Goal: Download file/media

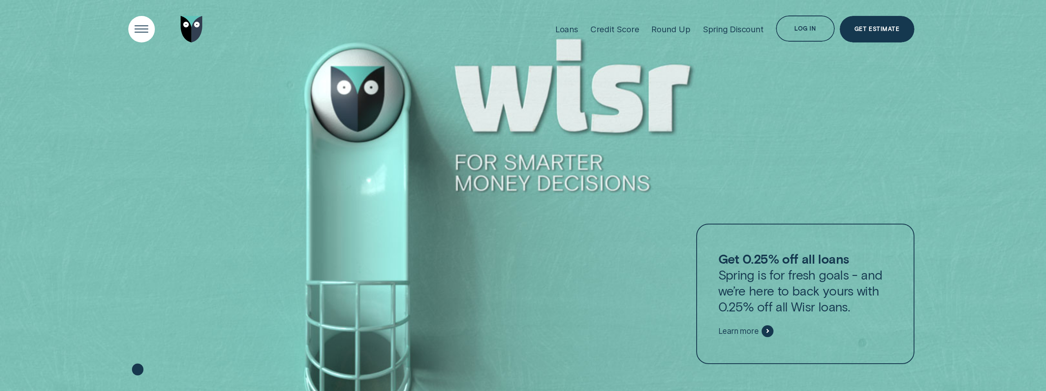
click at [145, 29] on div "Open Menu" at bounding box center [142, 30] width 38 height 38
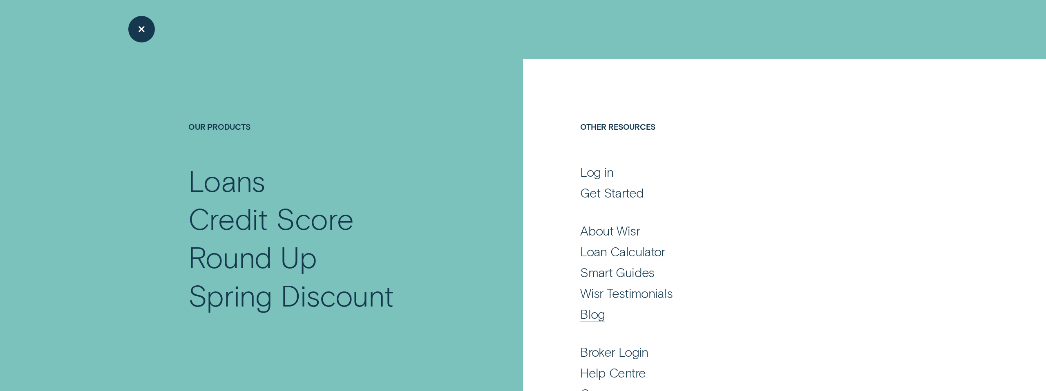
scroll to position [69, 0]
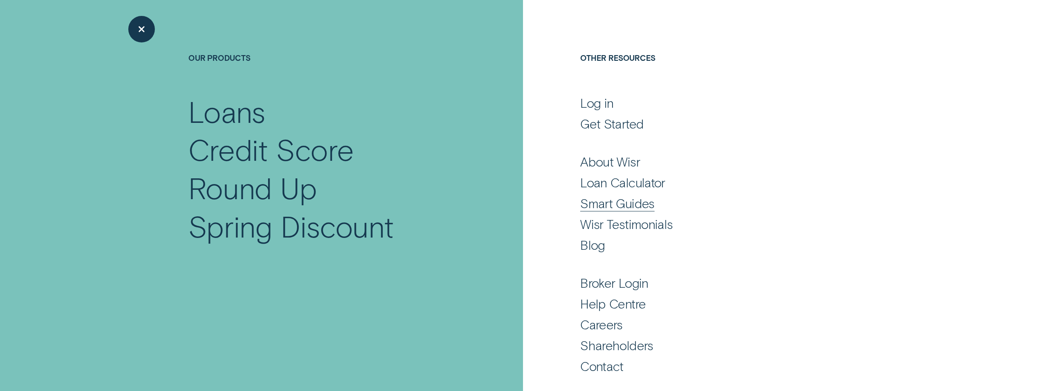
click at [622, 204] on div "Smart Guides" at bounding box center [617, 203] width 74 height 16
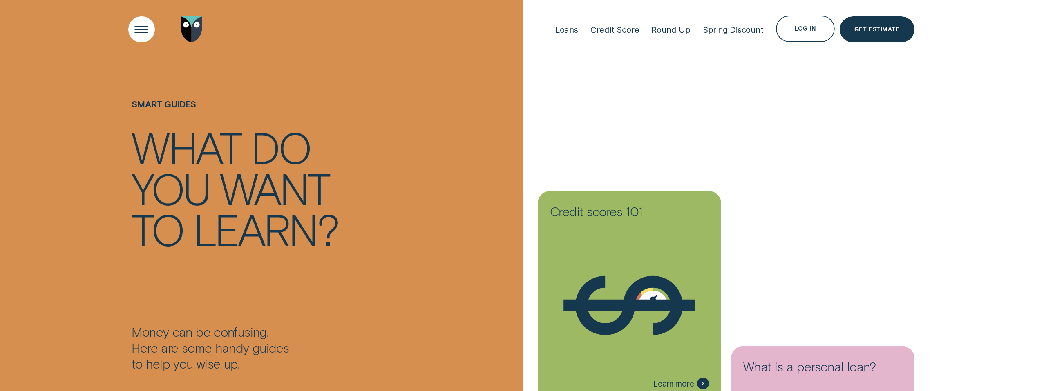
click at [143, 38] on div "Open Menu" at bounding box center [142, 30] width 38 height 38
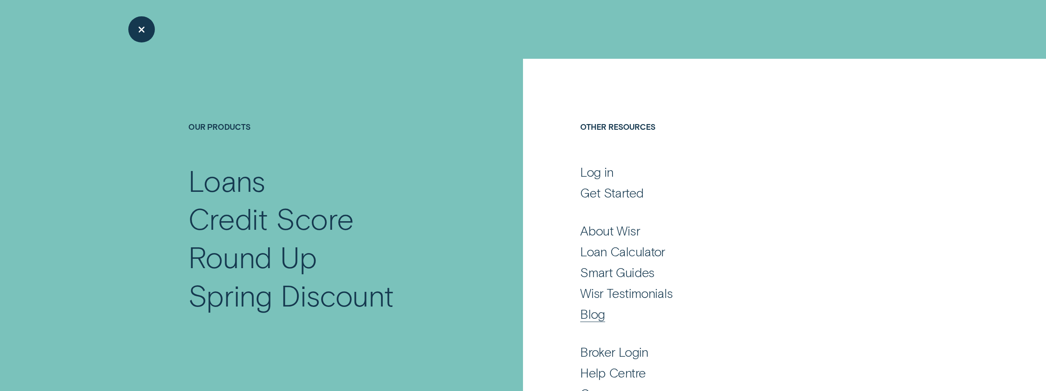
click at [591, 311] on div "Blog" at bounding box center [592, 314] width 25 height 16
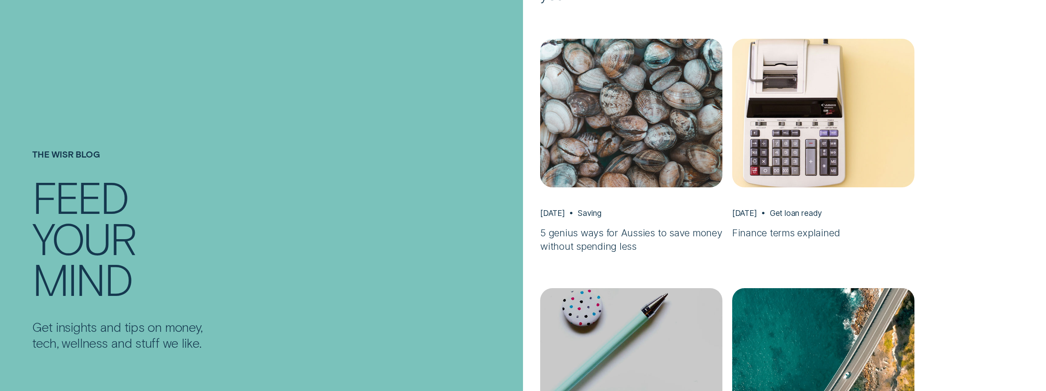
scroll to position [651, 0]
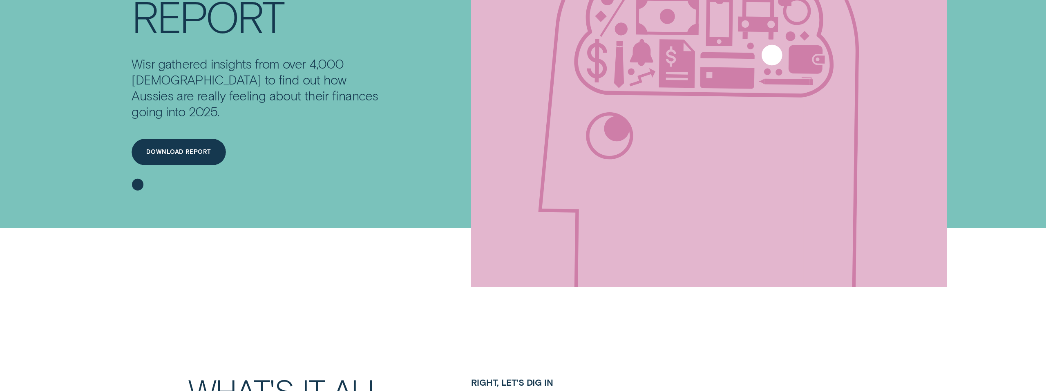
scroll to position [172, 0]
click at [179, 150] on div "Download report" at bounding box center [178, 152] width 65 height 5
